Goal: Task Accomplishment & Management: Manage account settings

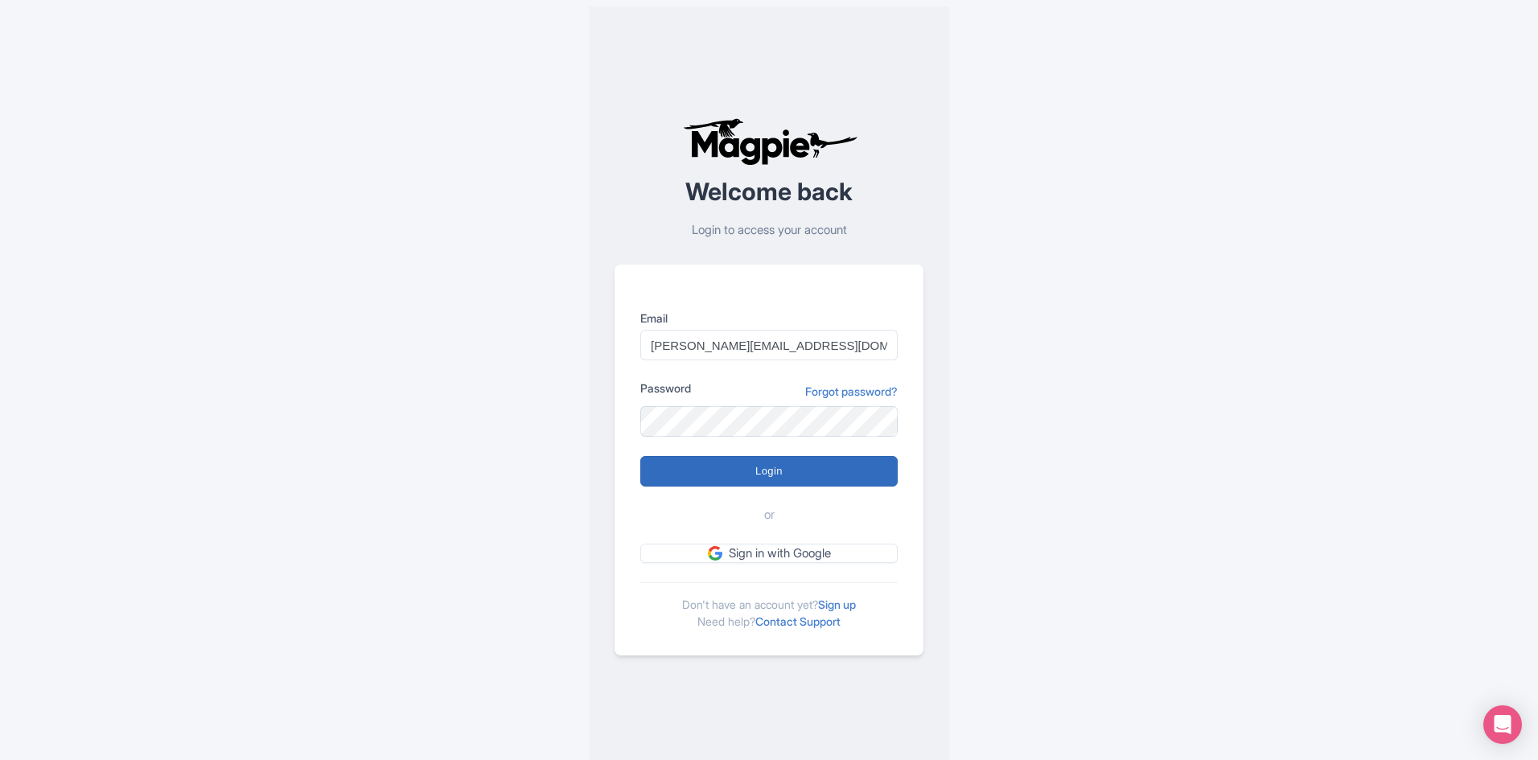
click at [754, 461] on input "Login" at bounding box center [768, 471] width 257 height 31
type input "Logging in..."
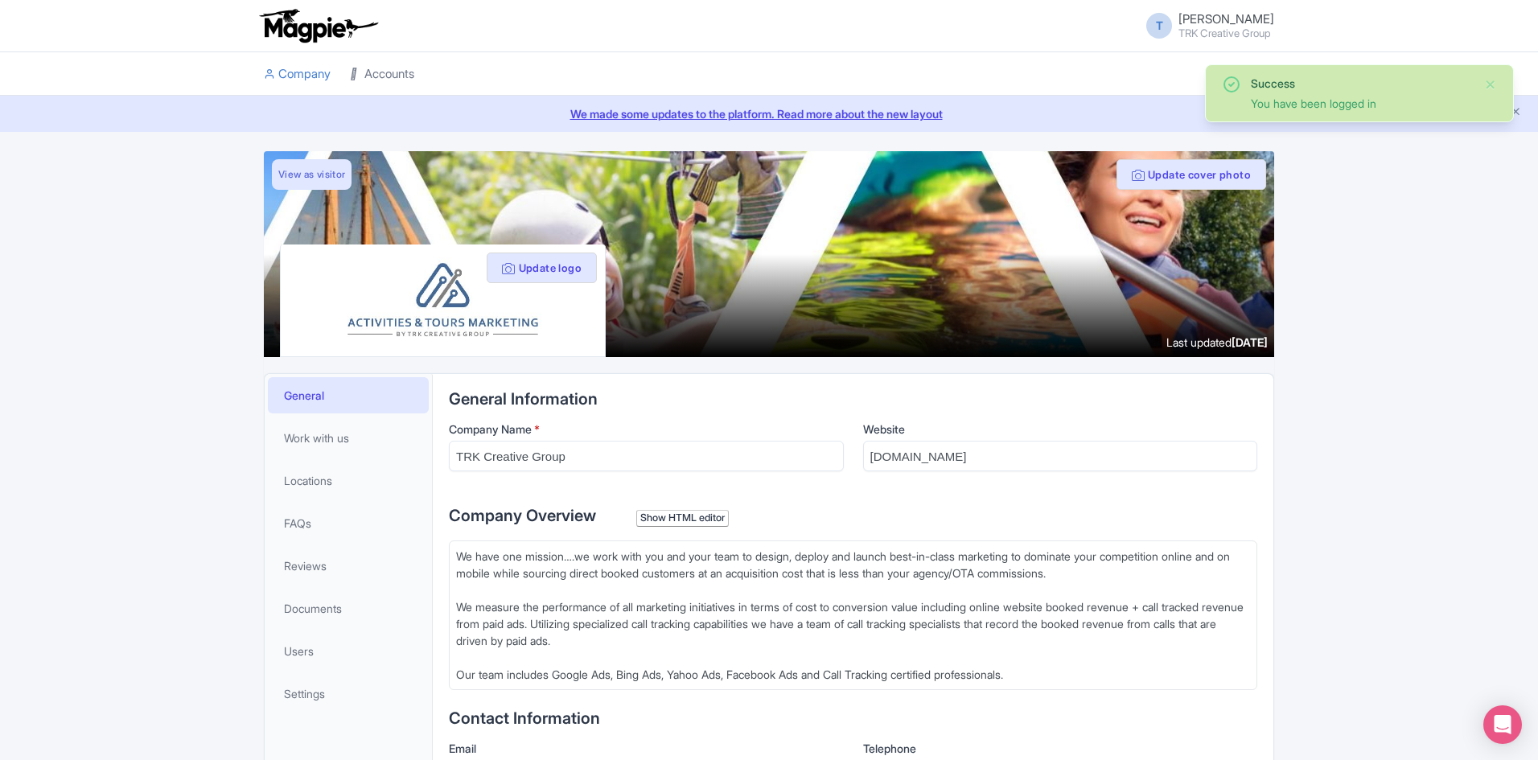
click at [388, 72] on link "Accounts" at bounding box center [382, 74] width 64 height 44
click at [397, 74] on link "Accounts" at bounding box center [382, 74] width 64 height 44
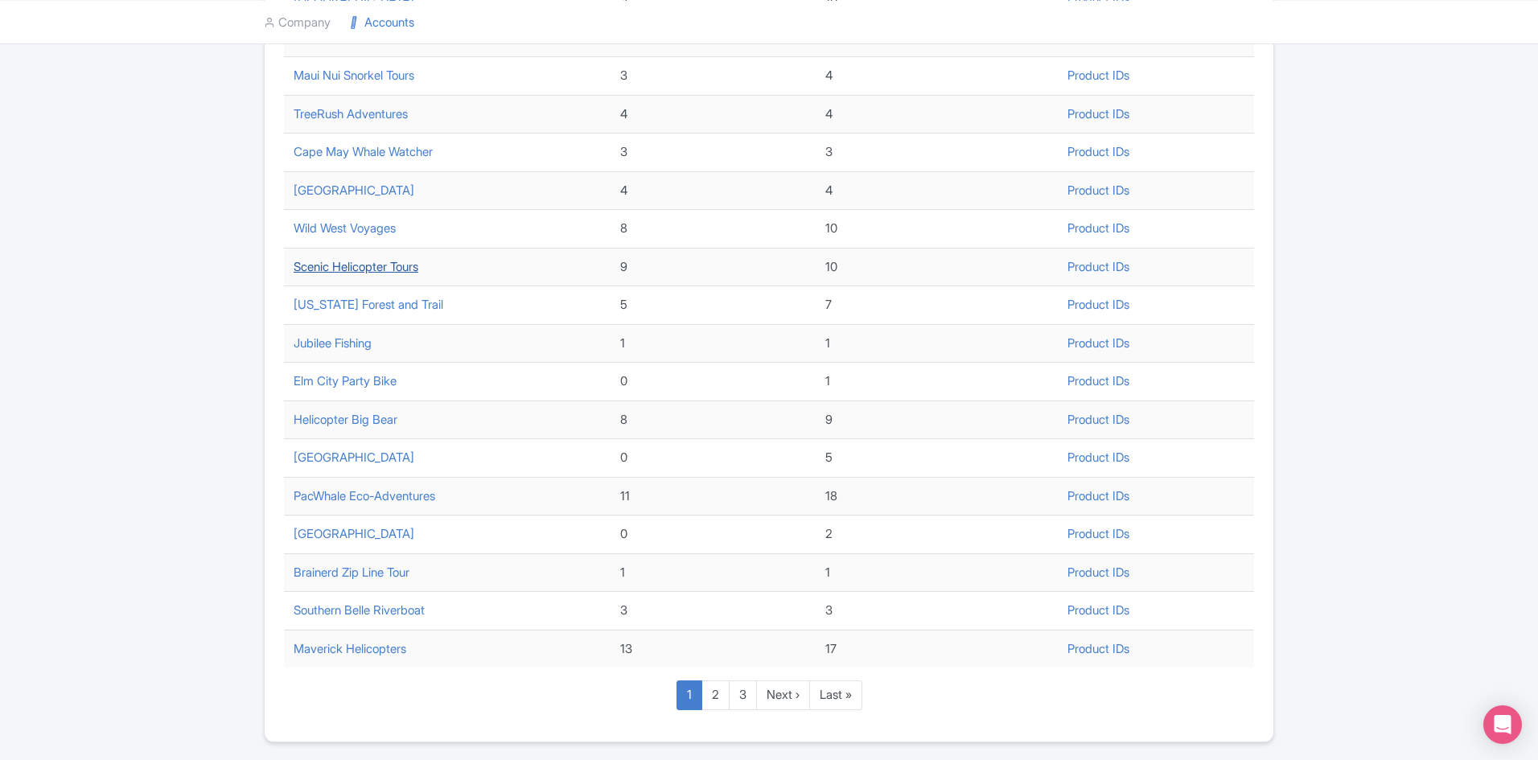
scroll to position [402, 0]
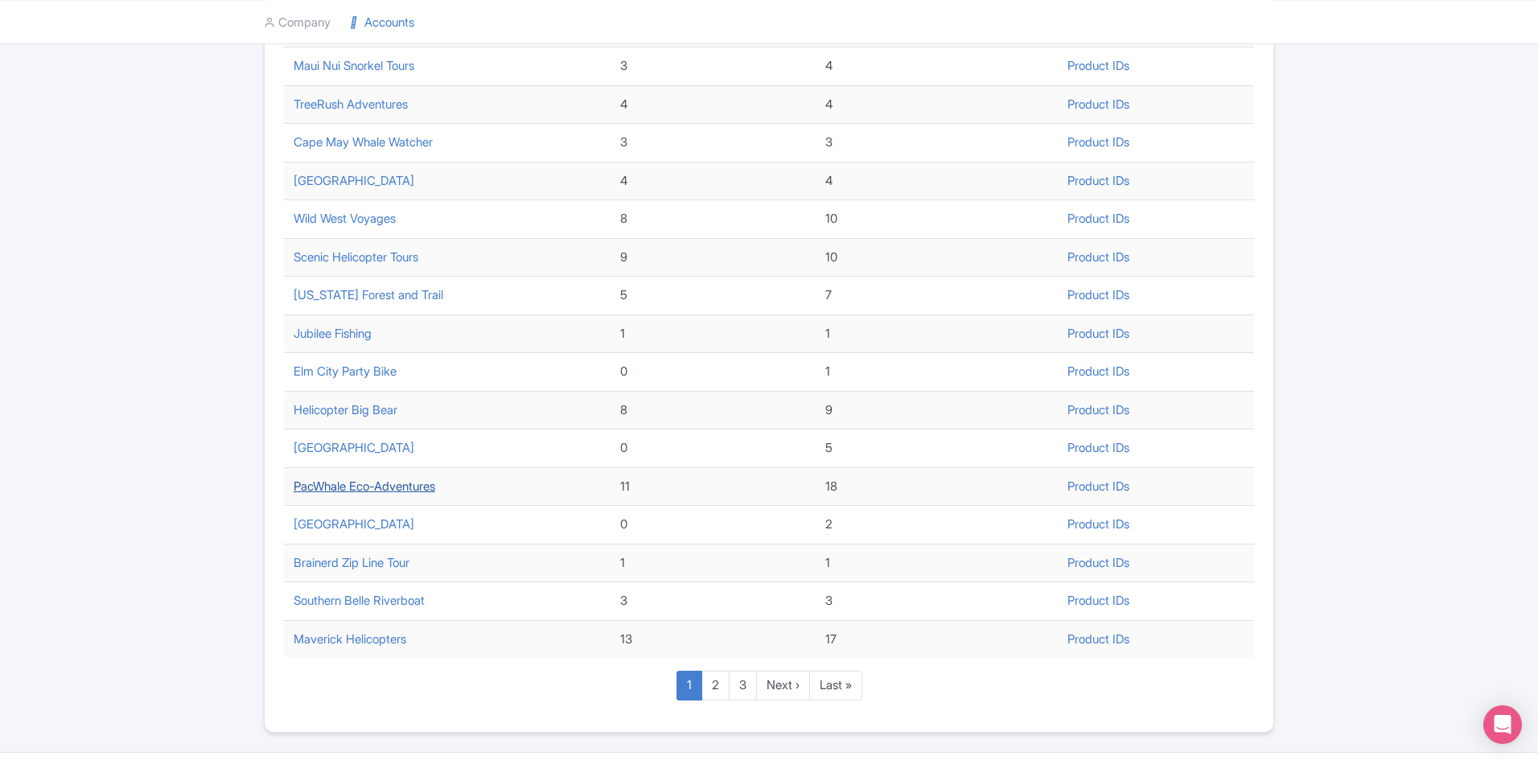
click at [397, 489] on link "PacWhale Eco-Adventures" at bounding box center [365, 486] width 142 height 15
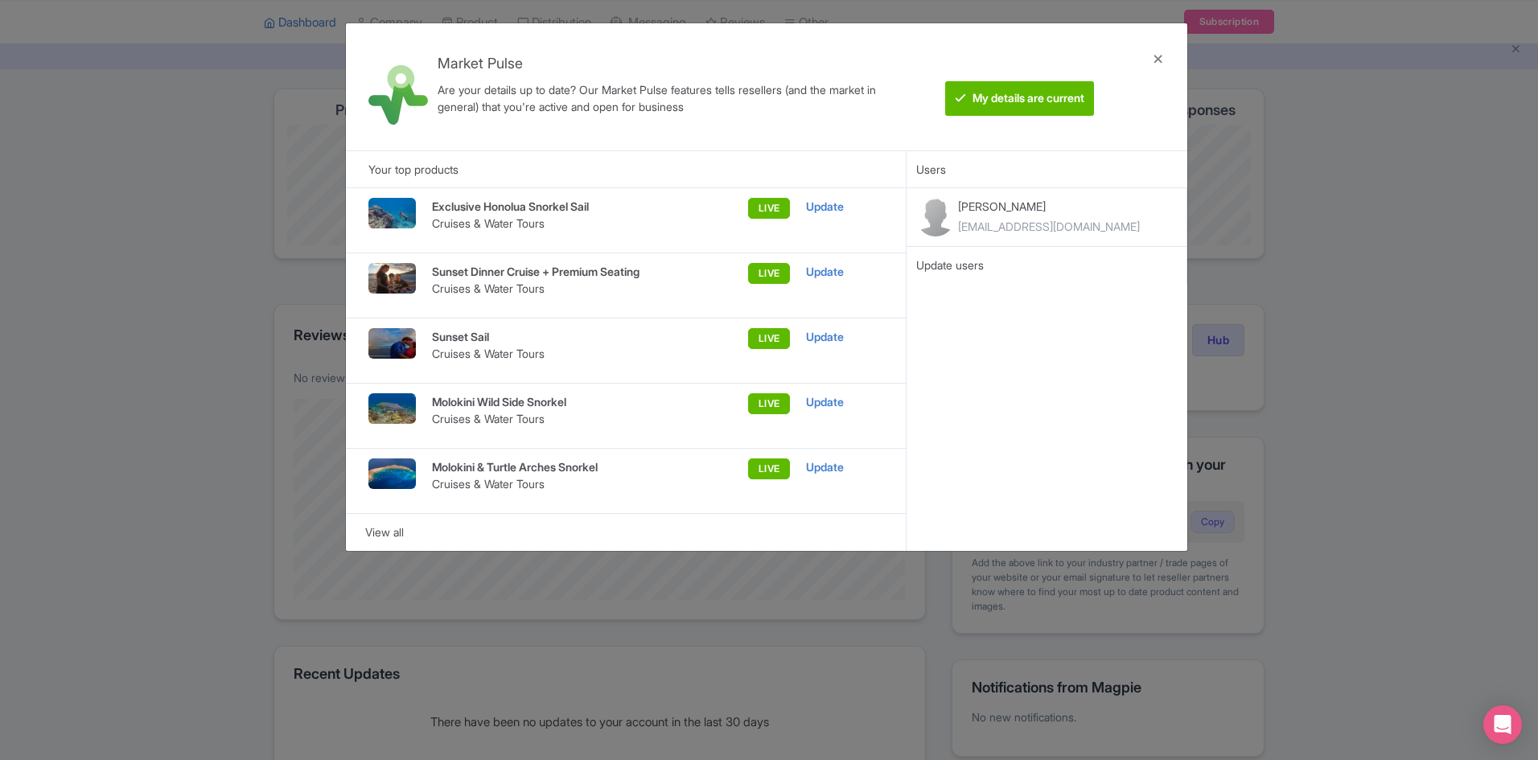
scroll to position [61, 0]
click at [1153, 56] on div at bounding box center [1158, 86] width 39 height 101
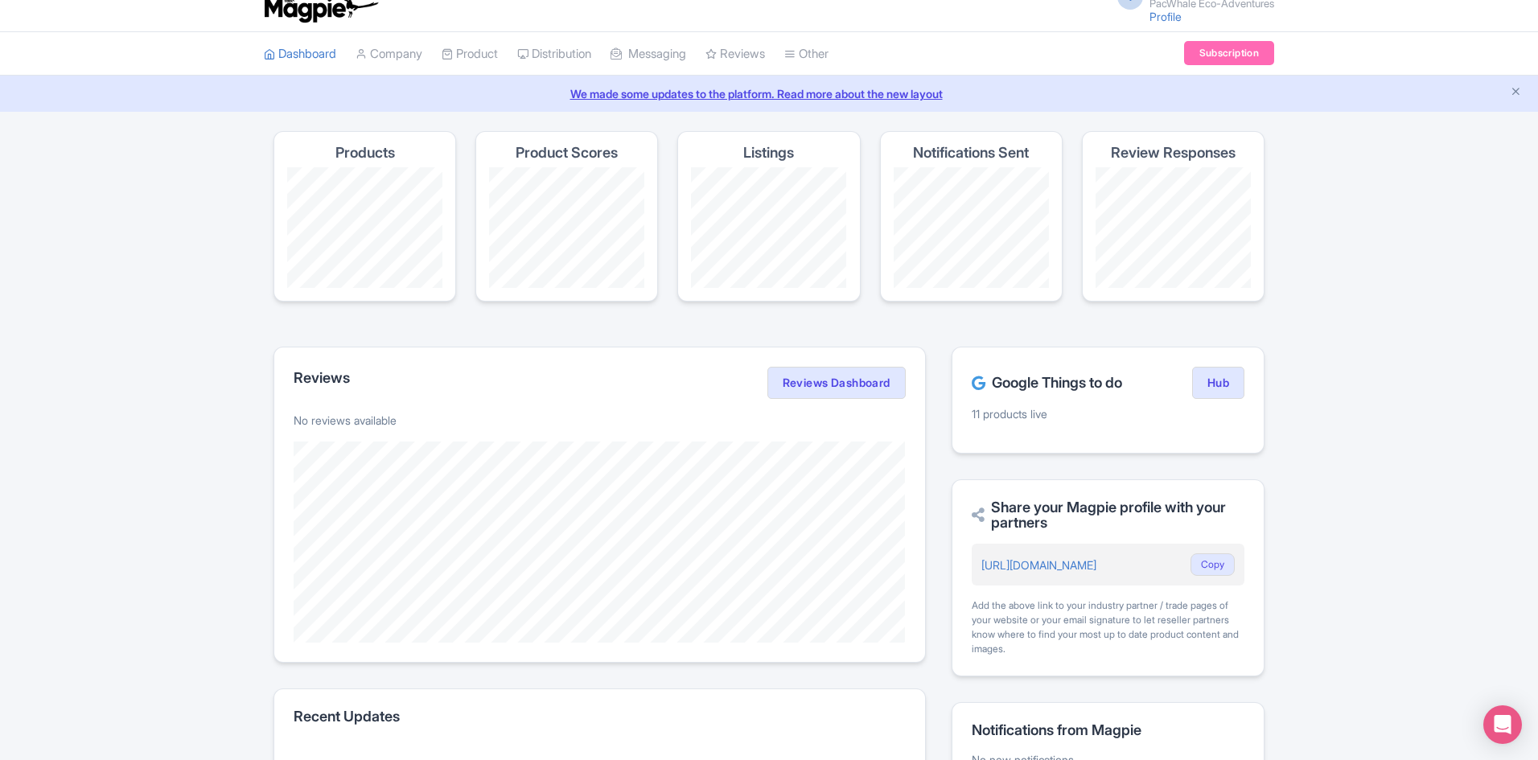
scroll to position [0, 0]
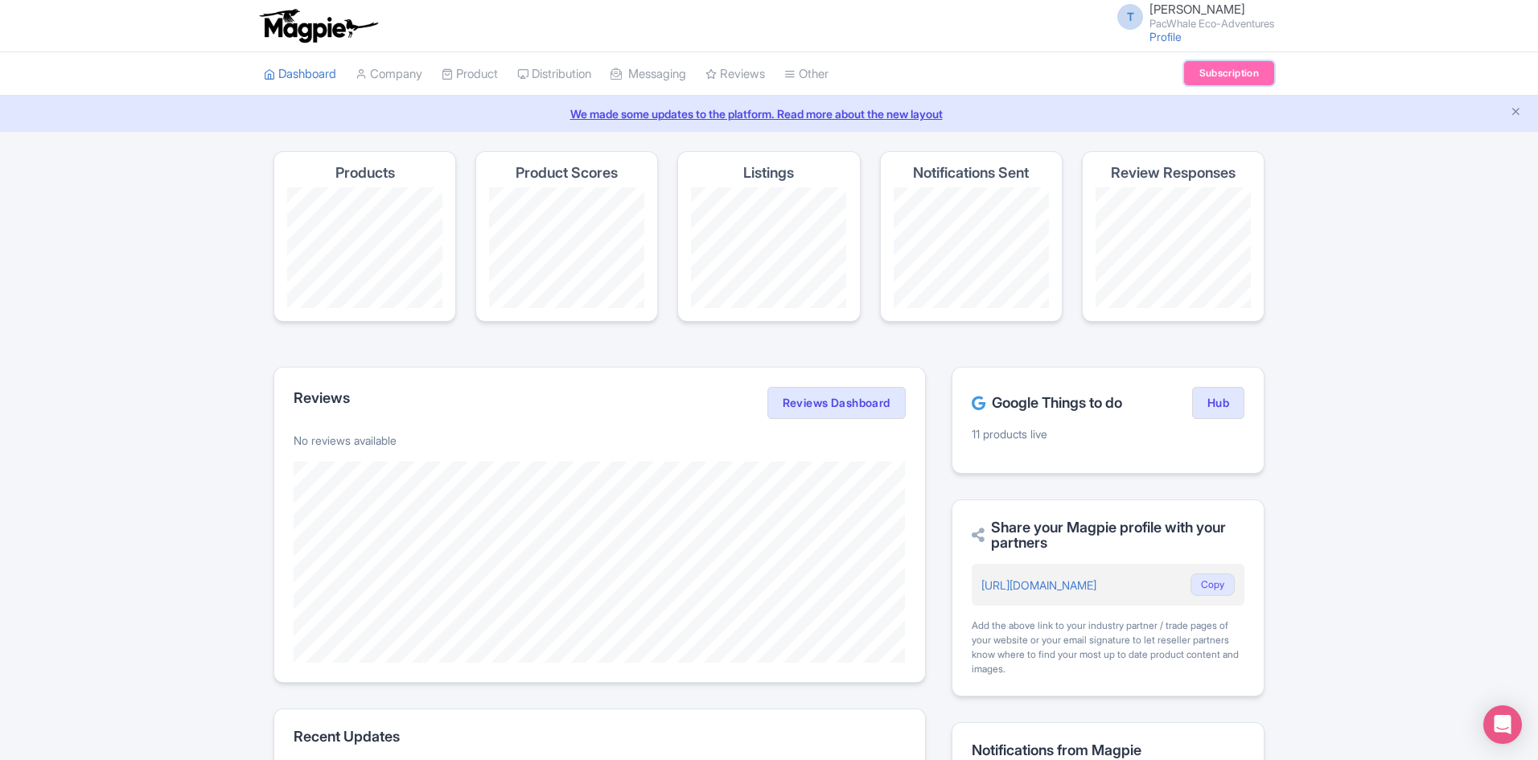
click at [1210, 74] on link "Subscription" at bounding box center [1229, 73] width 90 height 24
